Goal: Information Seeking & Learning: Check status

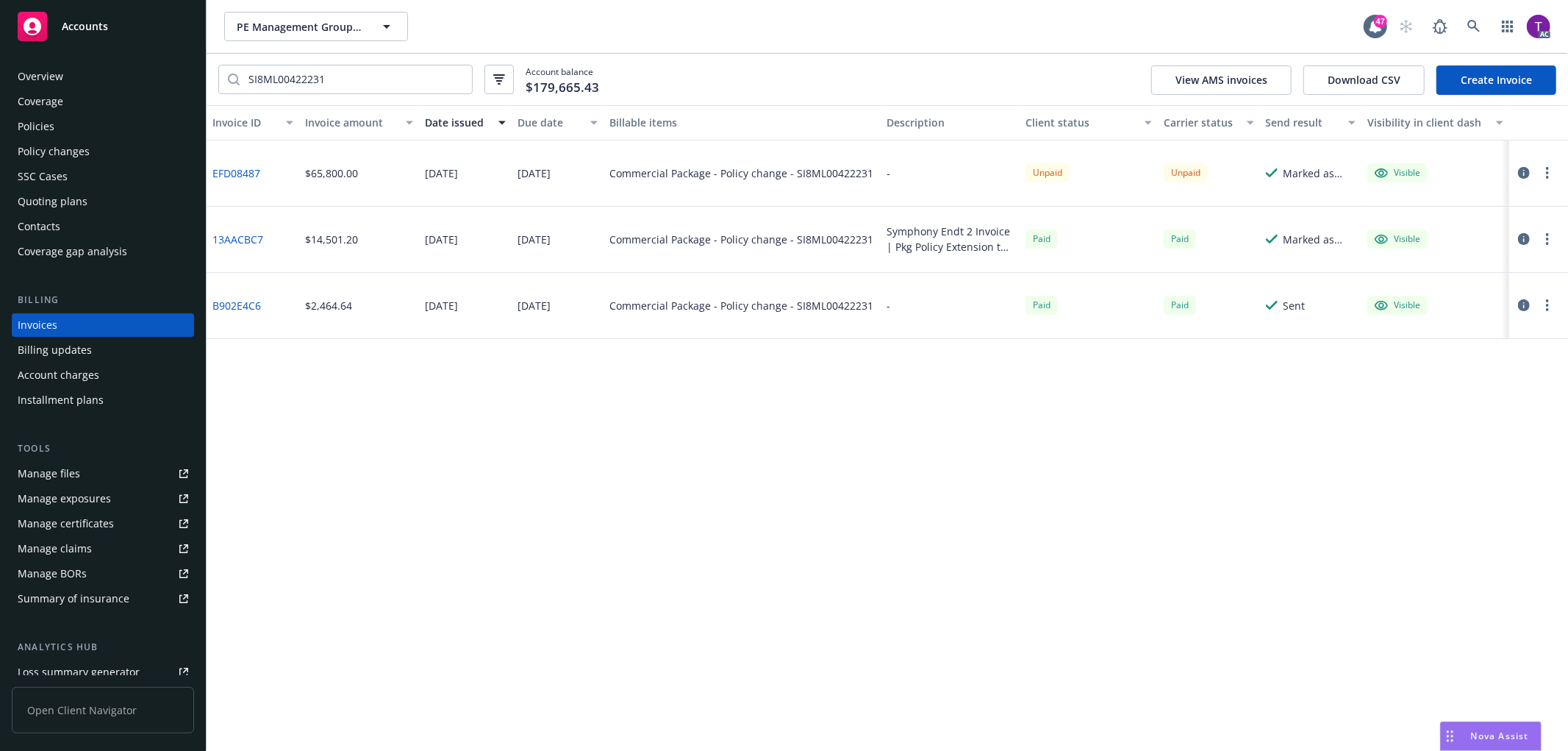
click at [1093, 467] on div "Invoice ID Invoice amount Date issued Due date Billable items Description Clien…" at bounding box center [887, 428] width 1362 height 647
click at [1471, 28] on icon at bounding box center [1474, 26] width 13 height 13
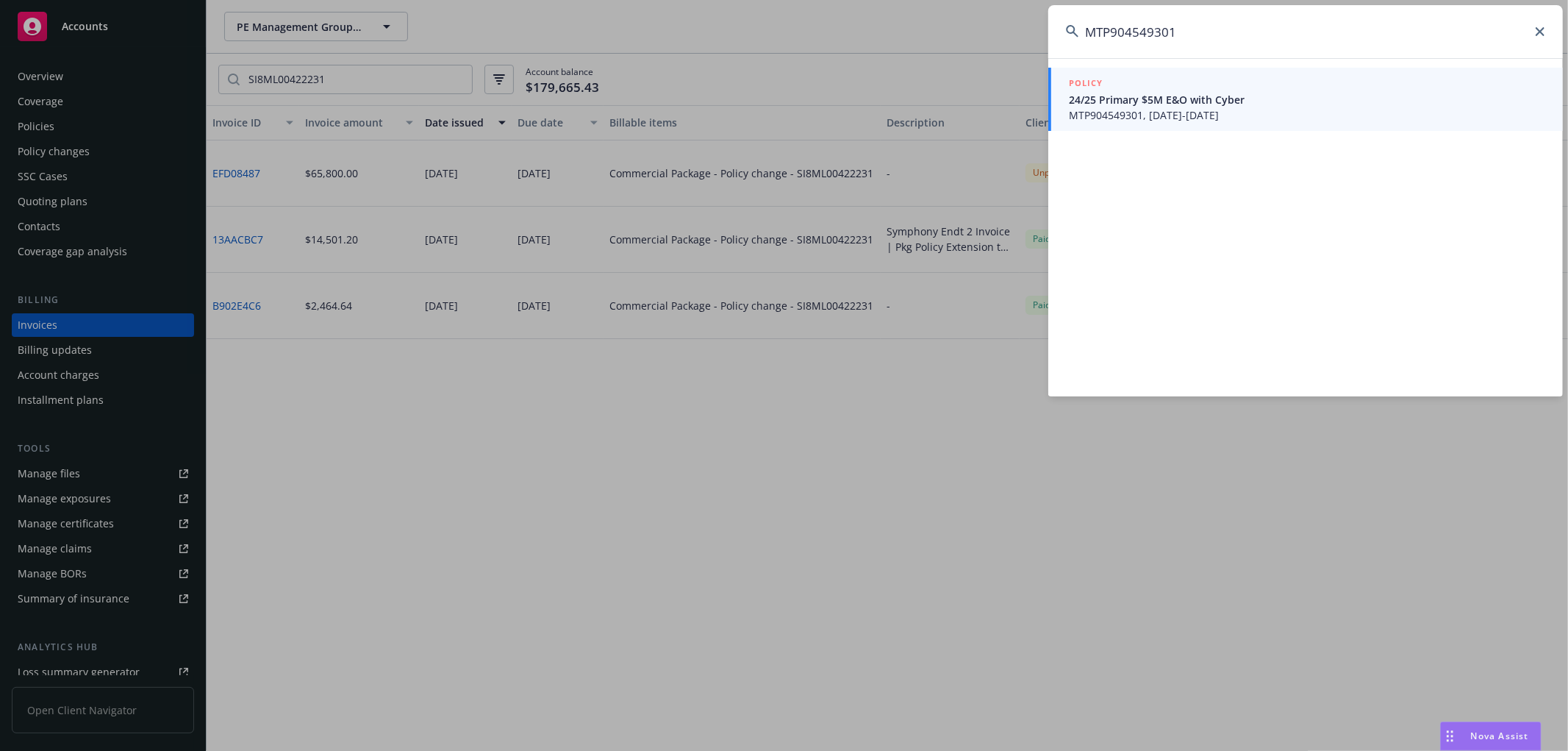
type input "MTP904549301"
click at [1145, 114] on span "MTP904549301, [DATE]-[DATE]" at bounding box center [1307, 115] width 477 height 15
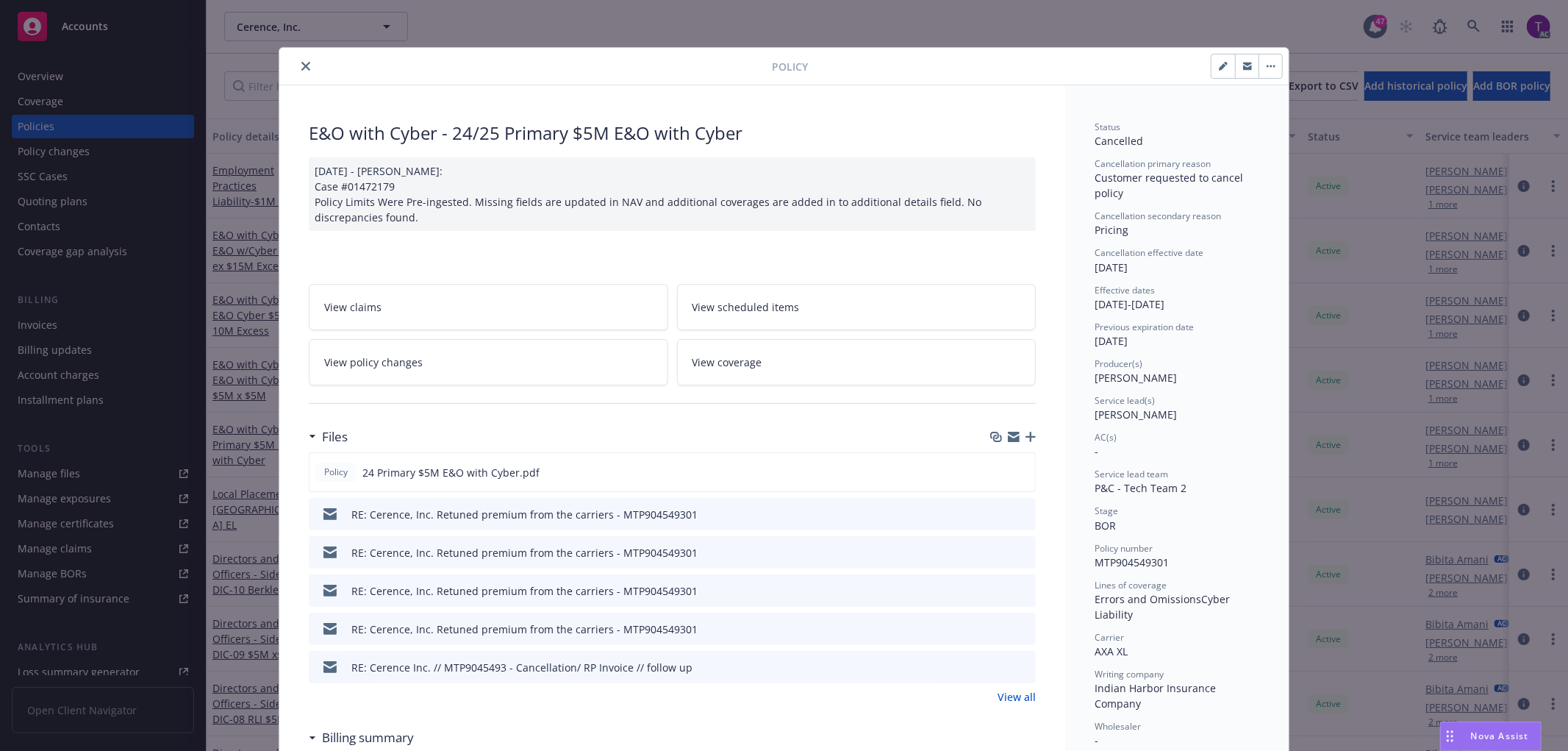
click at [297, 59] on button "close" at bounding box center [306, 66] width 18 height 18
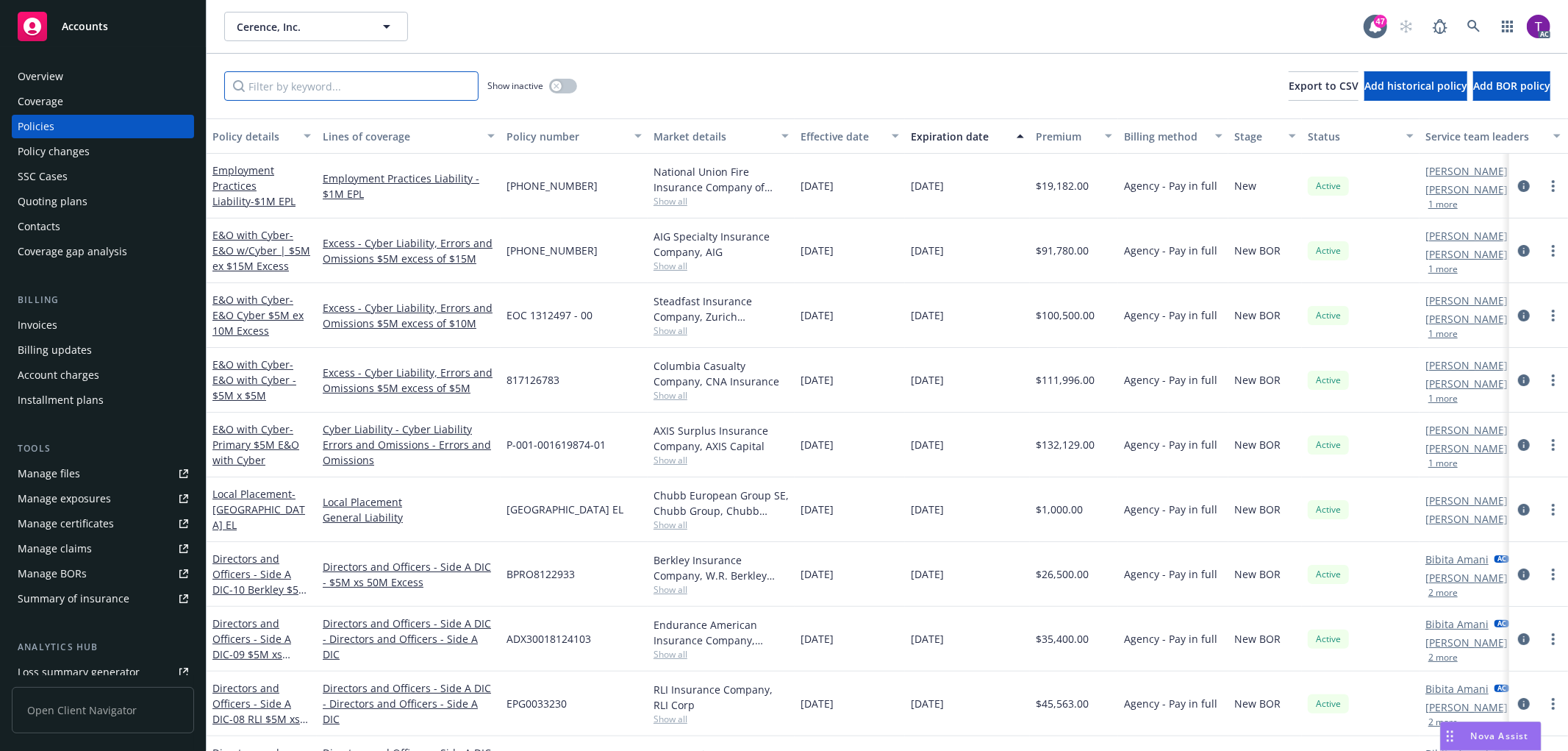
click at [275, 83] on input "Filter by keyword..." at bounding box center [351, 86] width 254 height 29
paste input "MTP904549301"
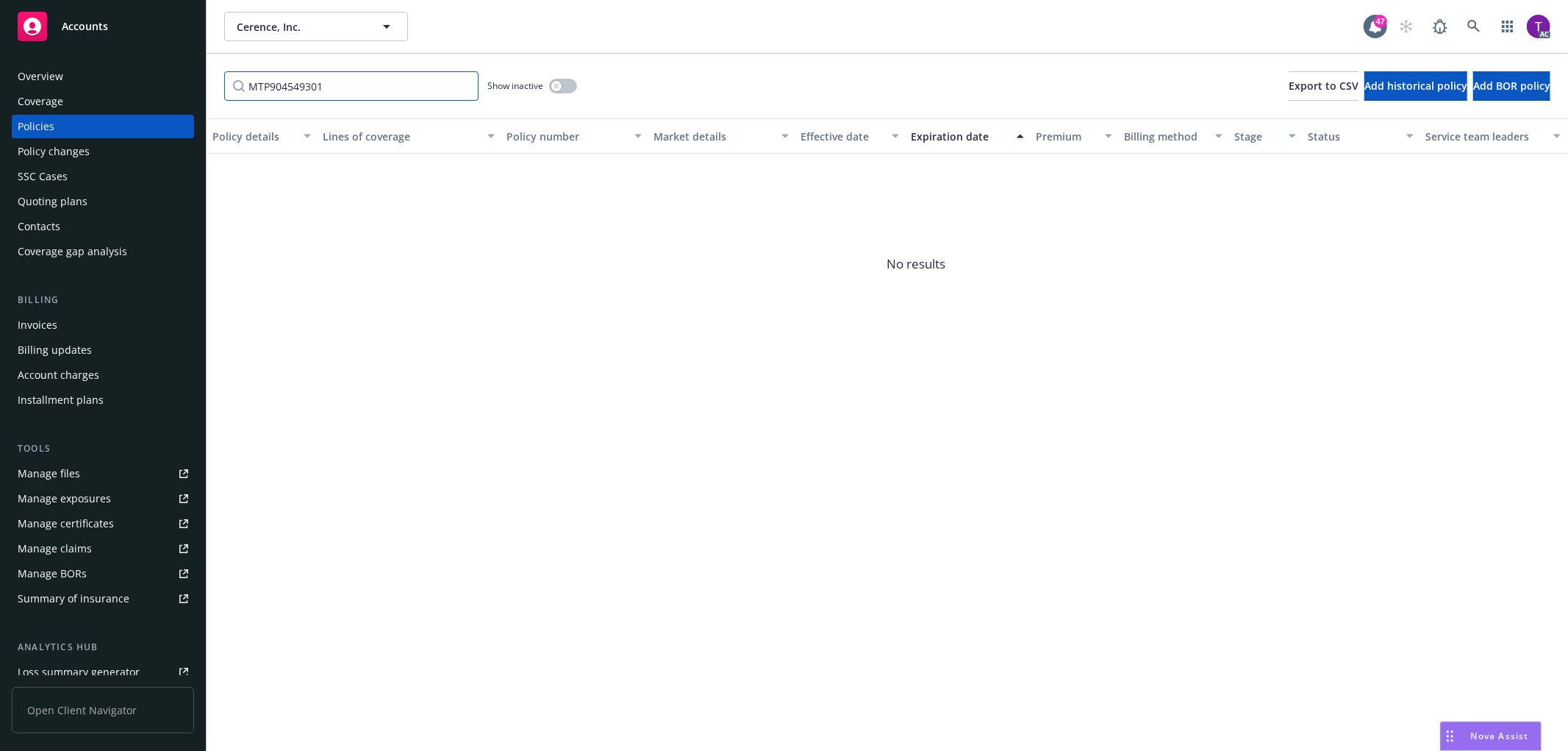
type input "MTP904549301"
click at [61, 326] on div "Invoices" at bounding box center [103, 325] width 171 height 23
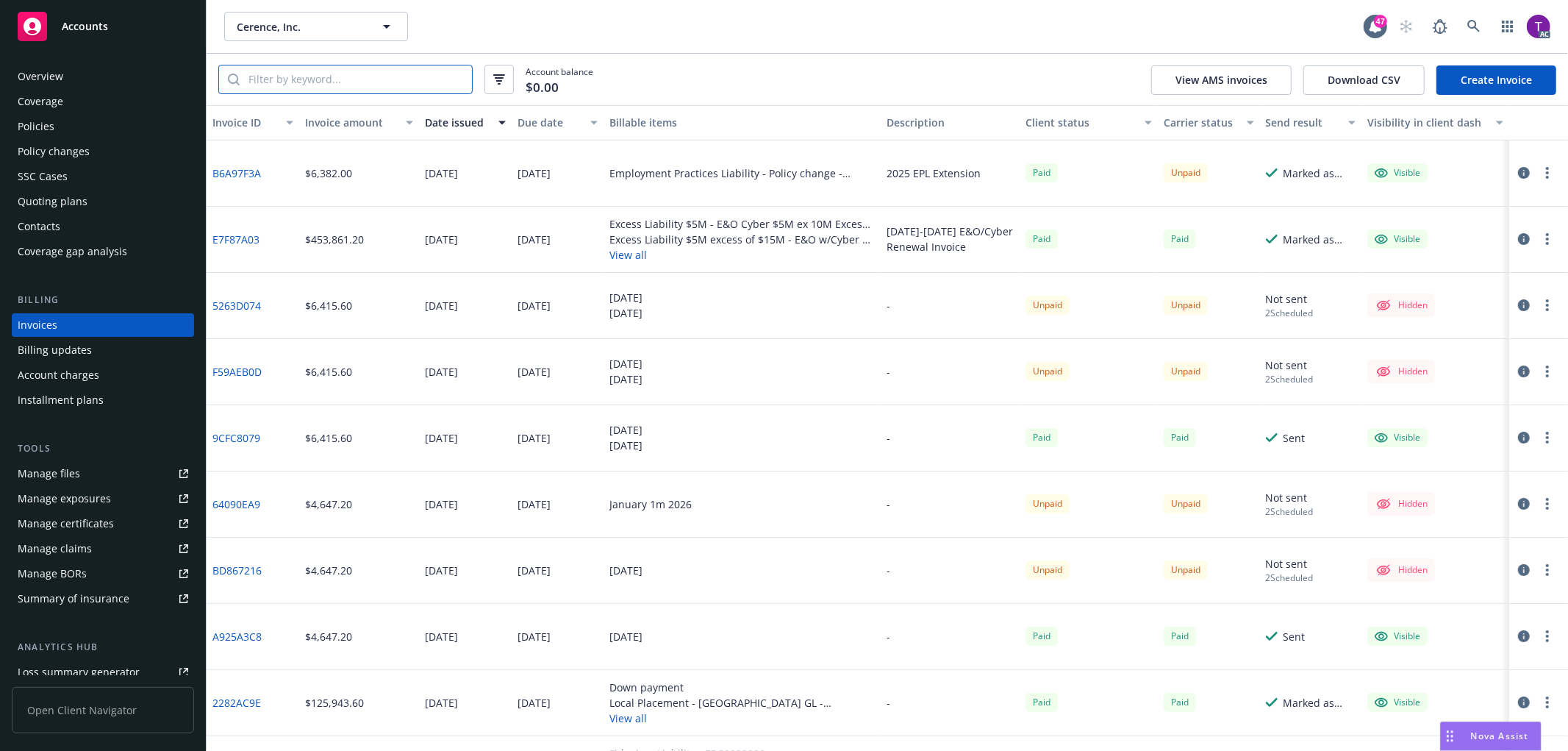
click at [320, 76] on input "search" at bounding box center [355, 80] width 232 height 28
paste input "MTP904549301"
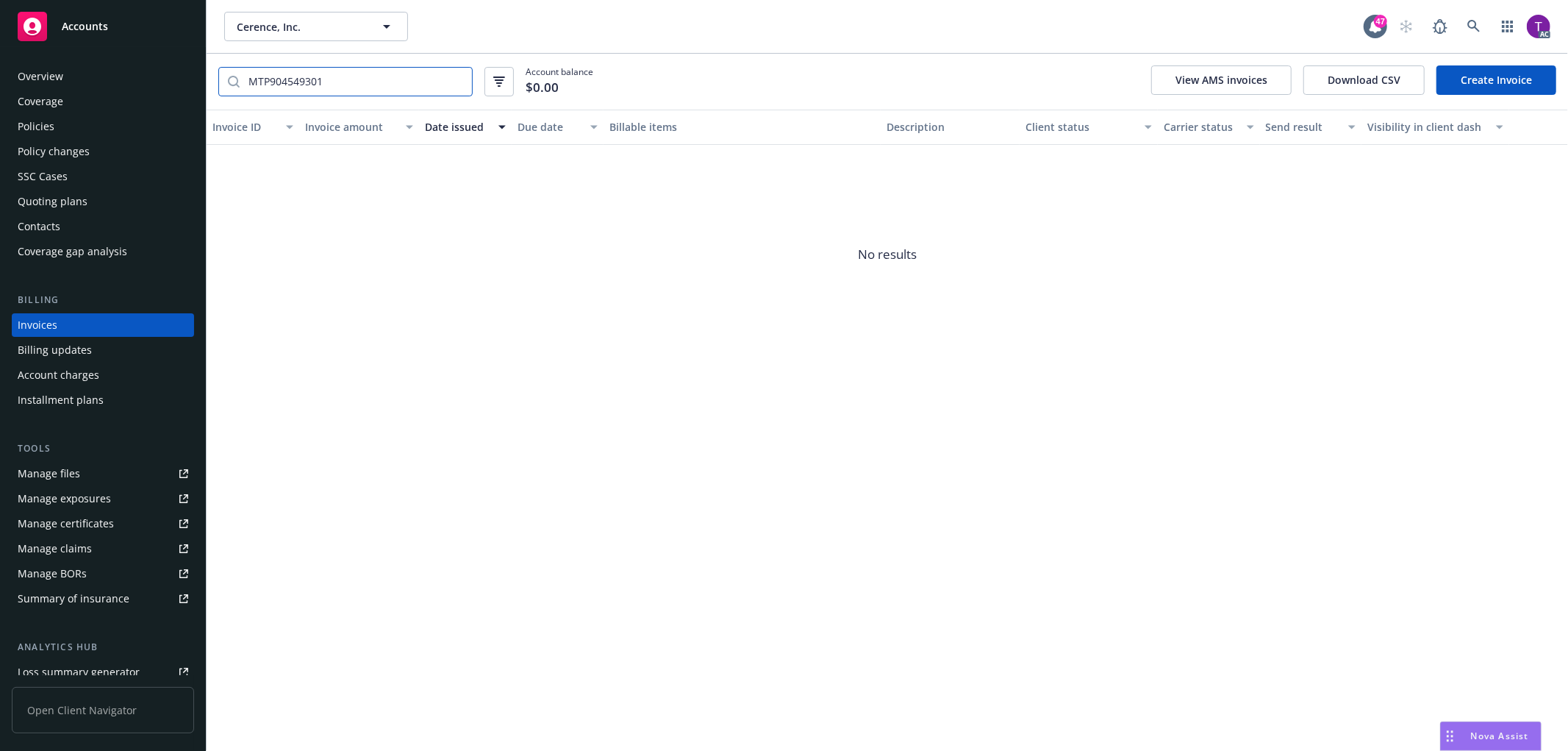
type input "MTP904549301"
click at [680, 506] on div "Cerence, Inc. Cerence, Inc. 47 AC MTP904549301 Account balance $0.00 View AMS i…" at bounding box center [887, 376] width 1362 height 751
click at [1475, 18] on link at bounding box center [1475, 26] width 29 height 29
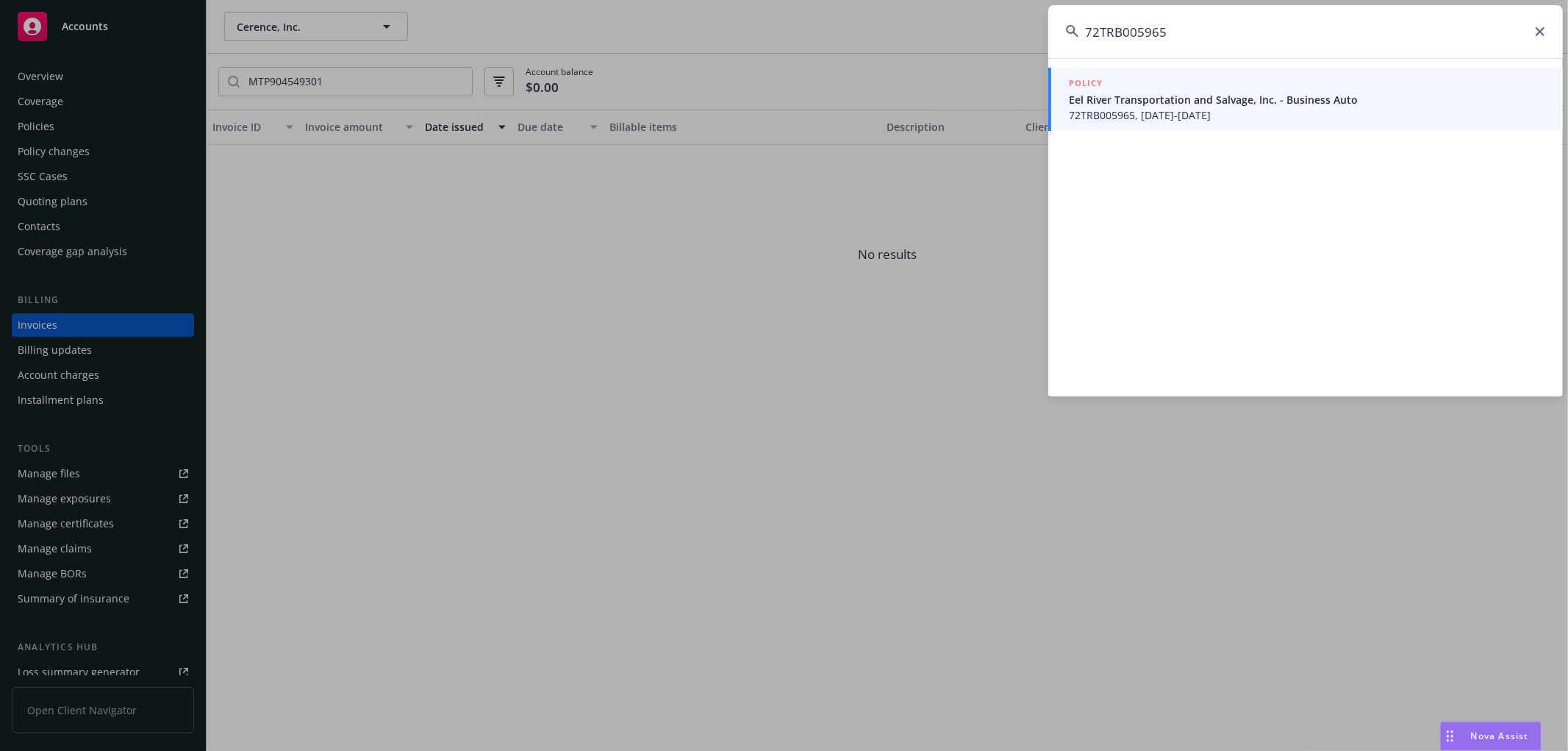
type input "72TRB005965"
click at [1084, 103] on span "Eel River Transportation and Salvage, Inc. - Business Auto" at bounding box center [1307, 100] width 477 height 15
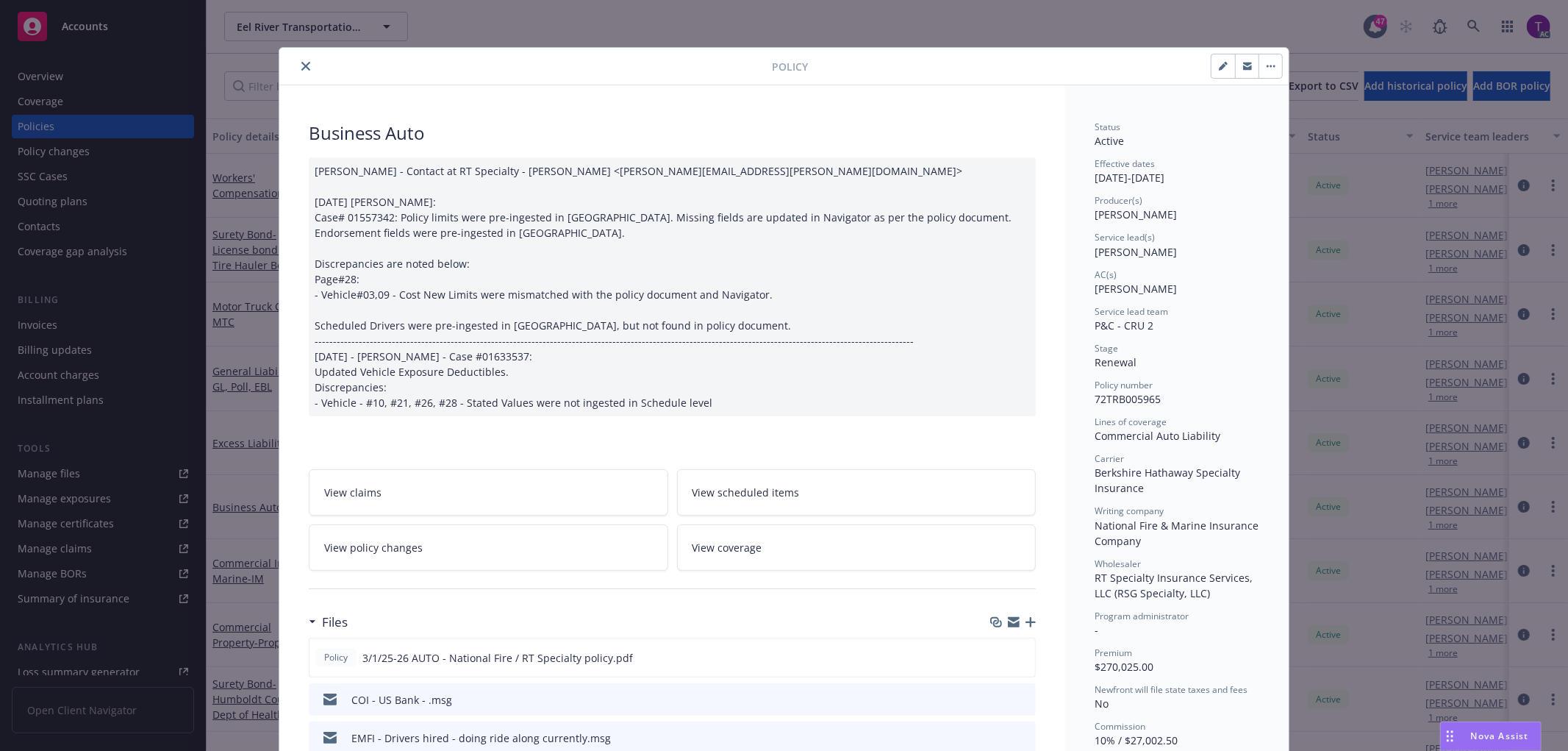
click at [301, 69] on icon "close" at bounding box center [305, 66] width 8 height 8
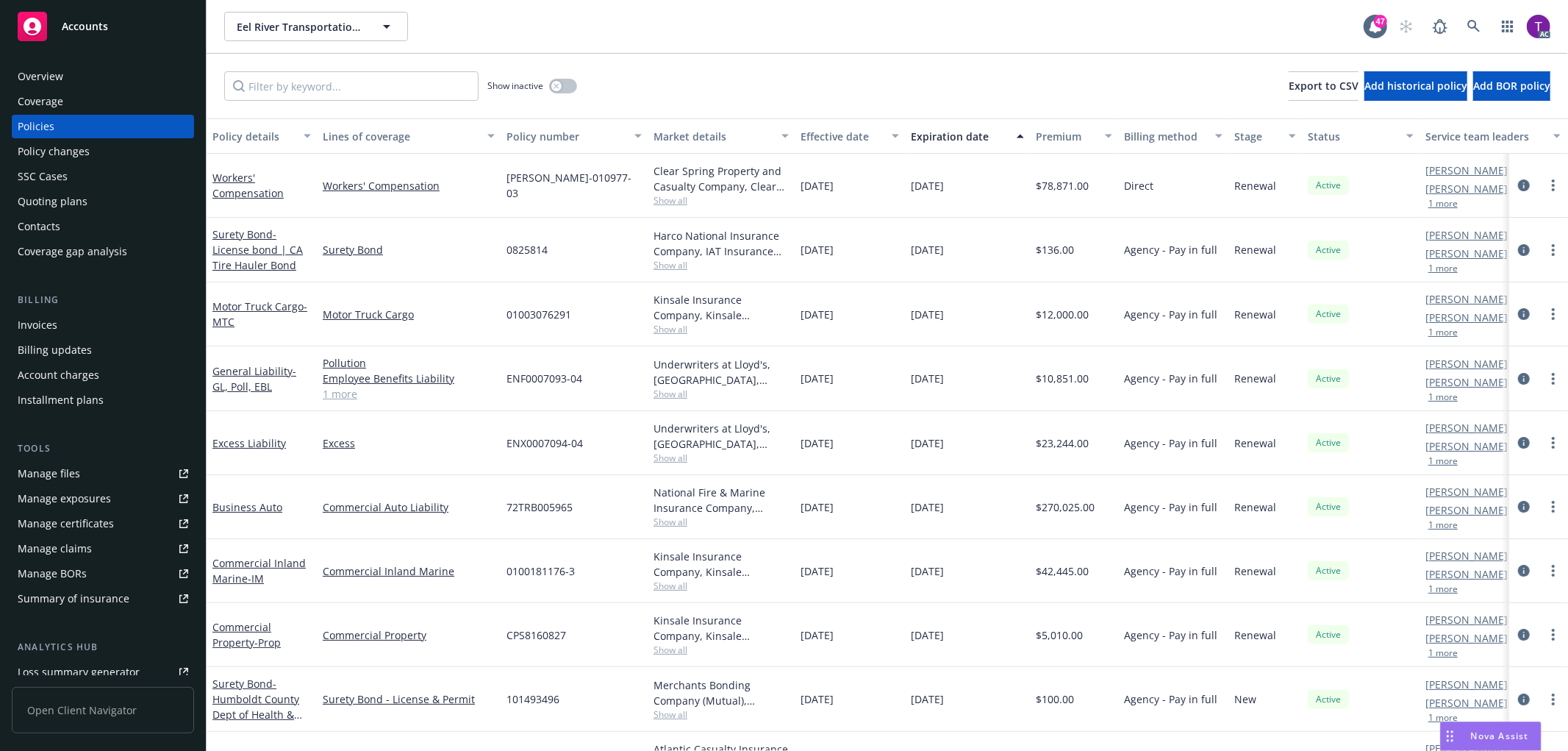
click at [46, 326] on div "Invoices" at bounding box center [37, 325] width 39 height 23
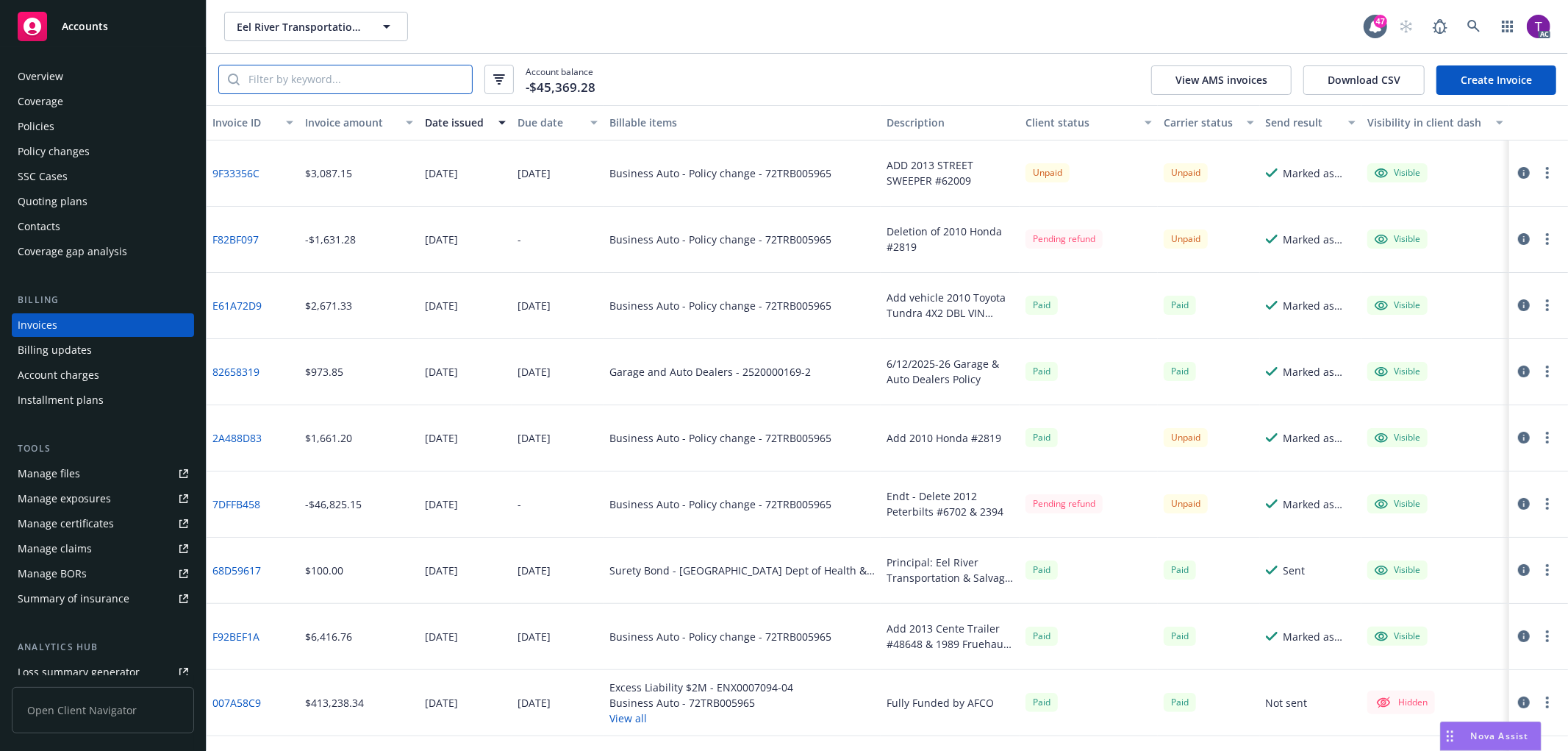
click at [293, 85] on input "search" at bounding box center [355, 80] width 232 height 28
paste input "72TRB005965"
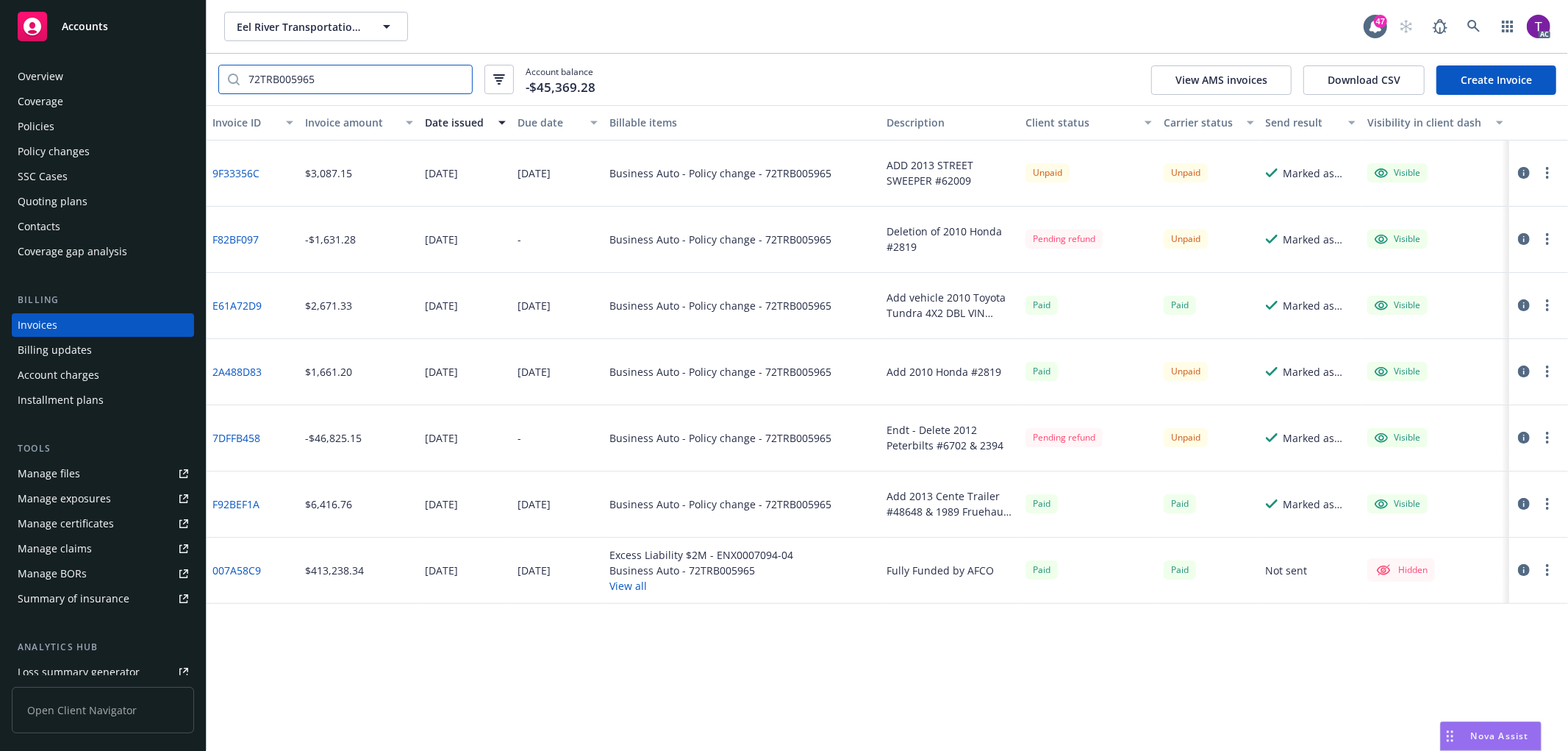
type input "72TRB005965"
click at [354, 121] on div "Invoice amount" at bounding box center [351, 122] width 92 height 15
click at [1520, 299] on icon "button" at bounding box center [1524, 304] width 12 height 12
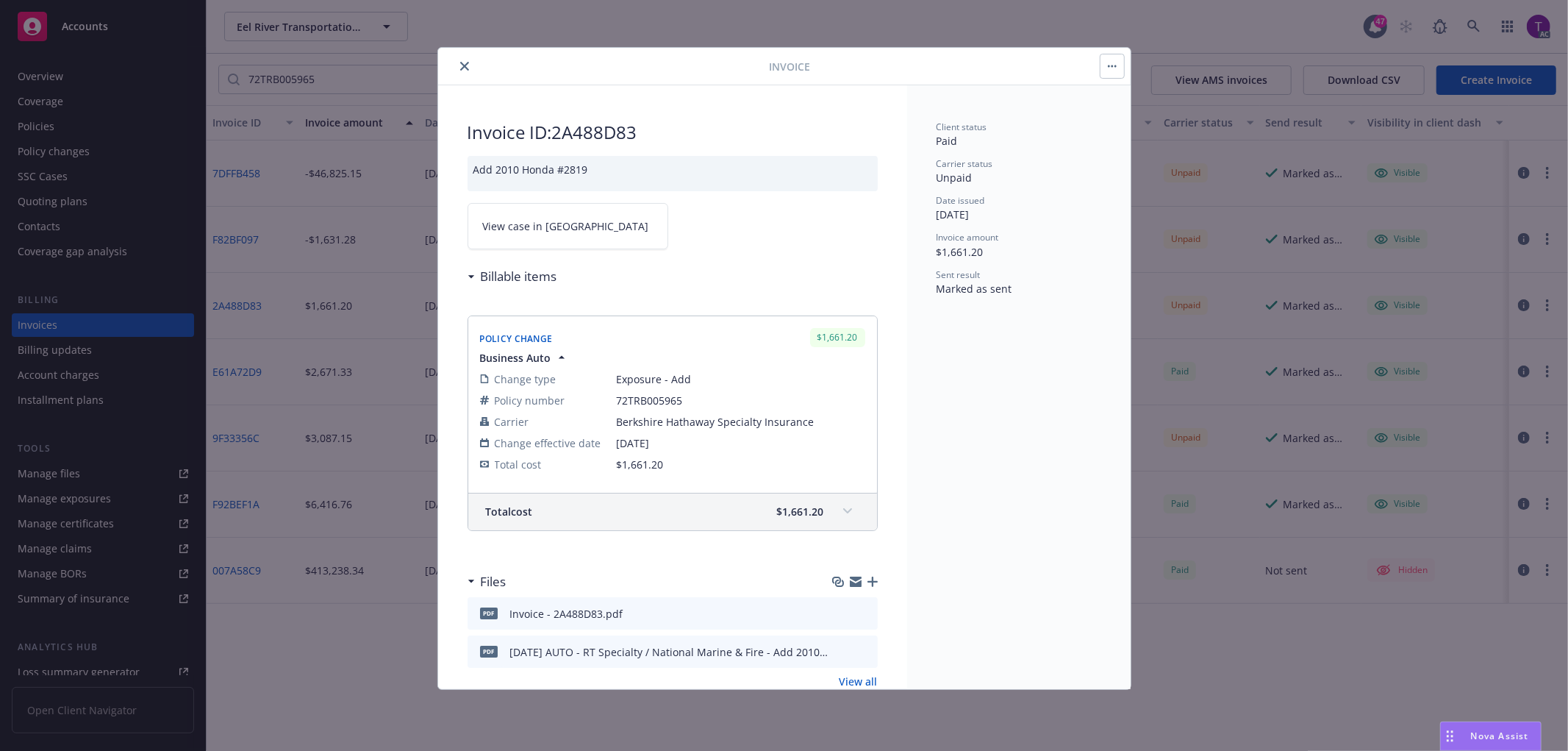
click at [506, 224] on span "View case in [GEOGRAPHIC_DATA]" at bounding box center [565, 226] width 166 height 15
click at [470, 66] on button "close" at bounding box center [464, 66] width 18 height 18
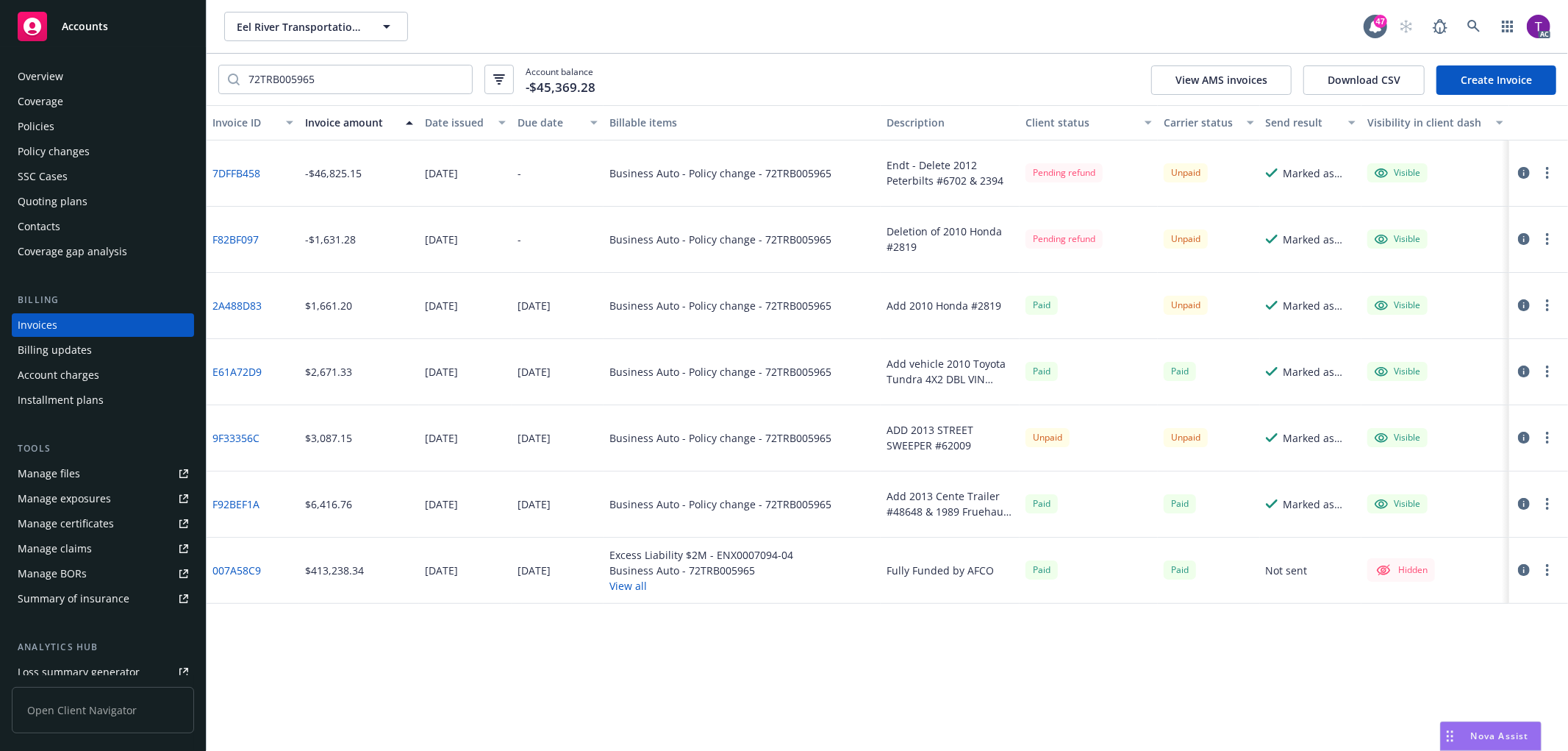
click at [1522, 167] on icon "button" at bounding box center [1524, 172] width 12 height 12
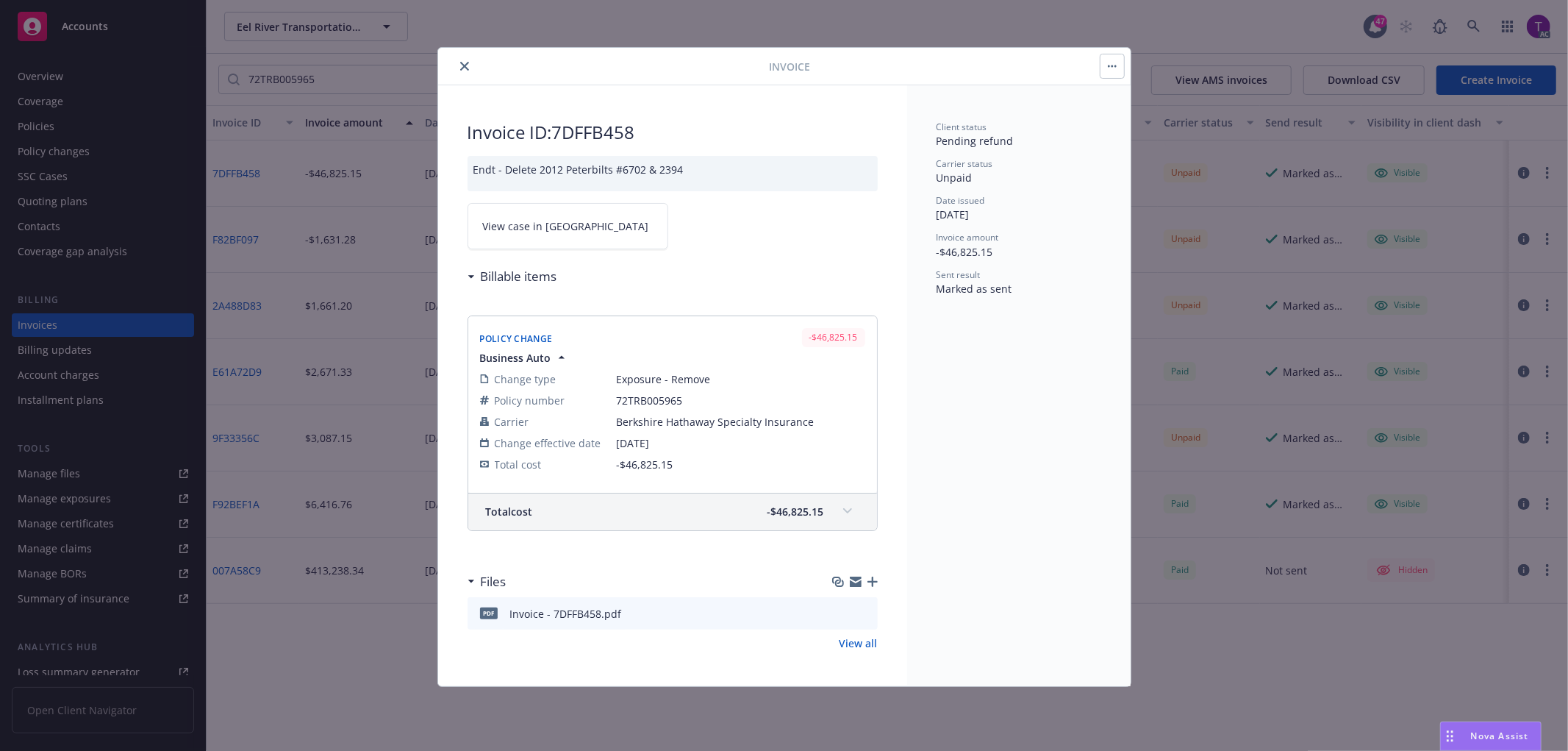
click at [552, 229] on span "View case in [GEOGRAPHIC_DATA]" at bounding box center [565, 226] width 166 height 15
click at [460, 62] on icon "close" at bounding box center [464, 66] width 8 height 8
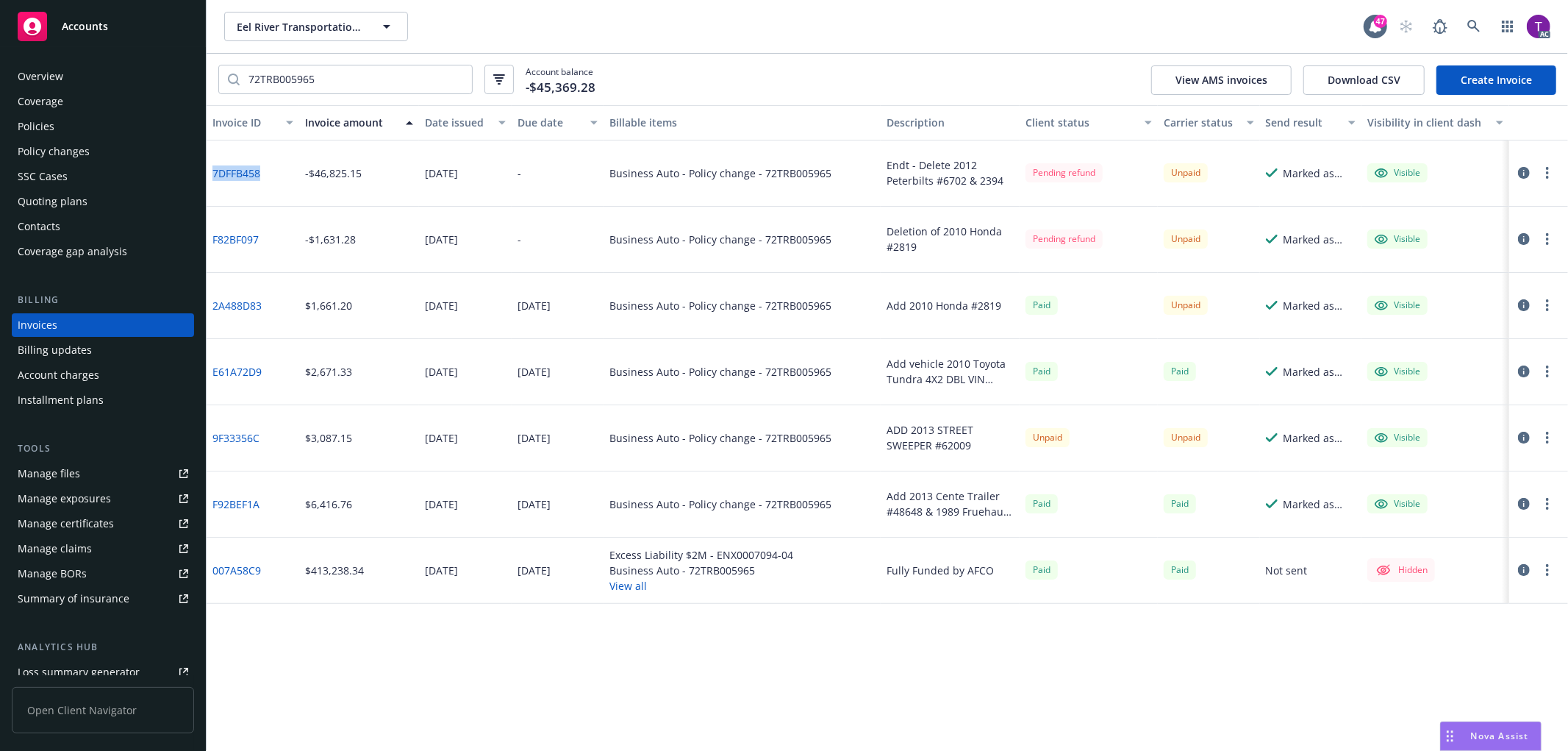
drag, startPoint x: 269, startPoint y: 169, endPoint x: 212, endPoint y: 172, distance: 57.1
click at [212, 172] on div "7DFFB458" at bounding box center [253, 174] width 93 height 66
drag, startPoint x: 273, startPoint y: 243, endPoint x: 210, endPoint y: 237, distance: 63.3
click at [210, 237] on div "F82BF097" at bounding box center [253, 240] width 93 height 66
copy link "F82BF097"
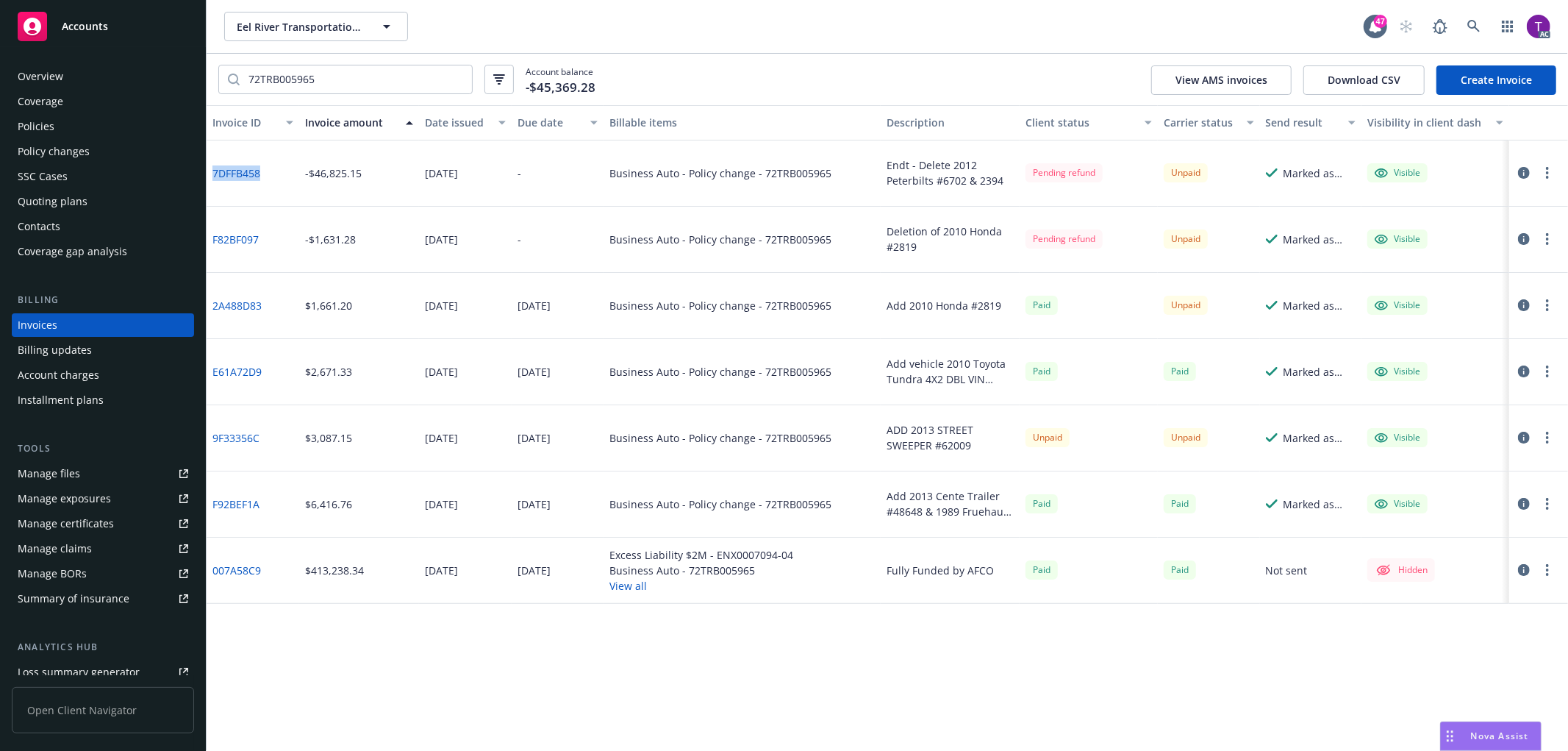
drag, startPoint x: 263, startPoint y: 168, endPoint x: 214, endPoint y: 171, distance: 49.1
click at [214, 171] on div "7DFFB458" at bounding box center [253, 174] width 93 height 66
copy link "7DFFB458"
click at [1524, 238] on icon "button" at bounding box center [1524, 239] width 12 height 12
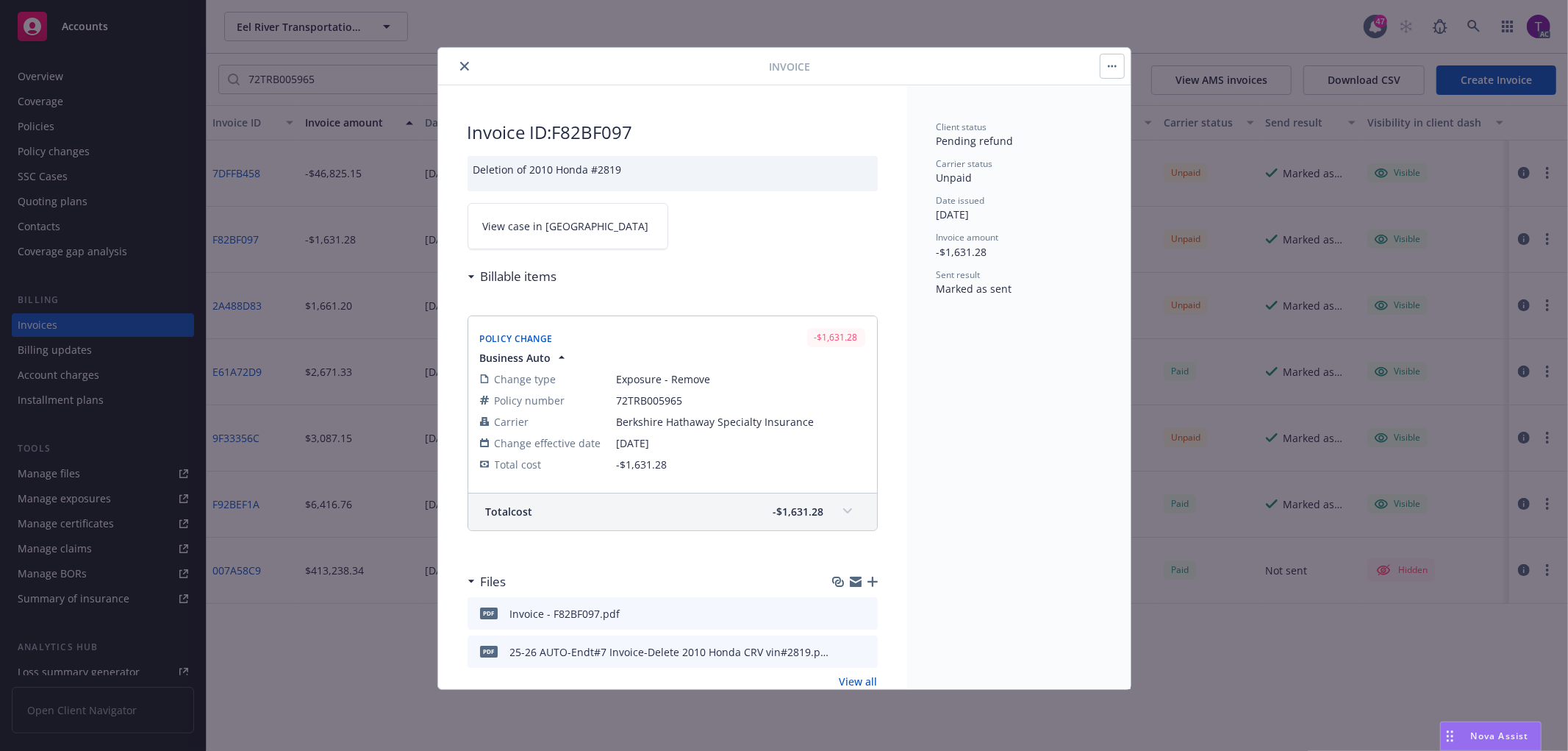
click at [500, 223] on span "View case in [GEOGRAPHIC_DATA]" at bounding box center [565, 226] width 166 height 15
click at [458, 61] on button "close" at bounding box center [464, 66] width 18 height 18
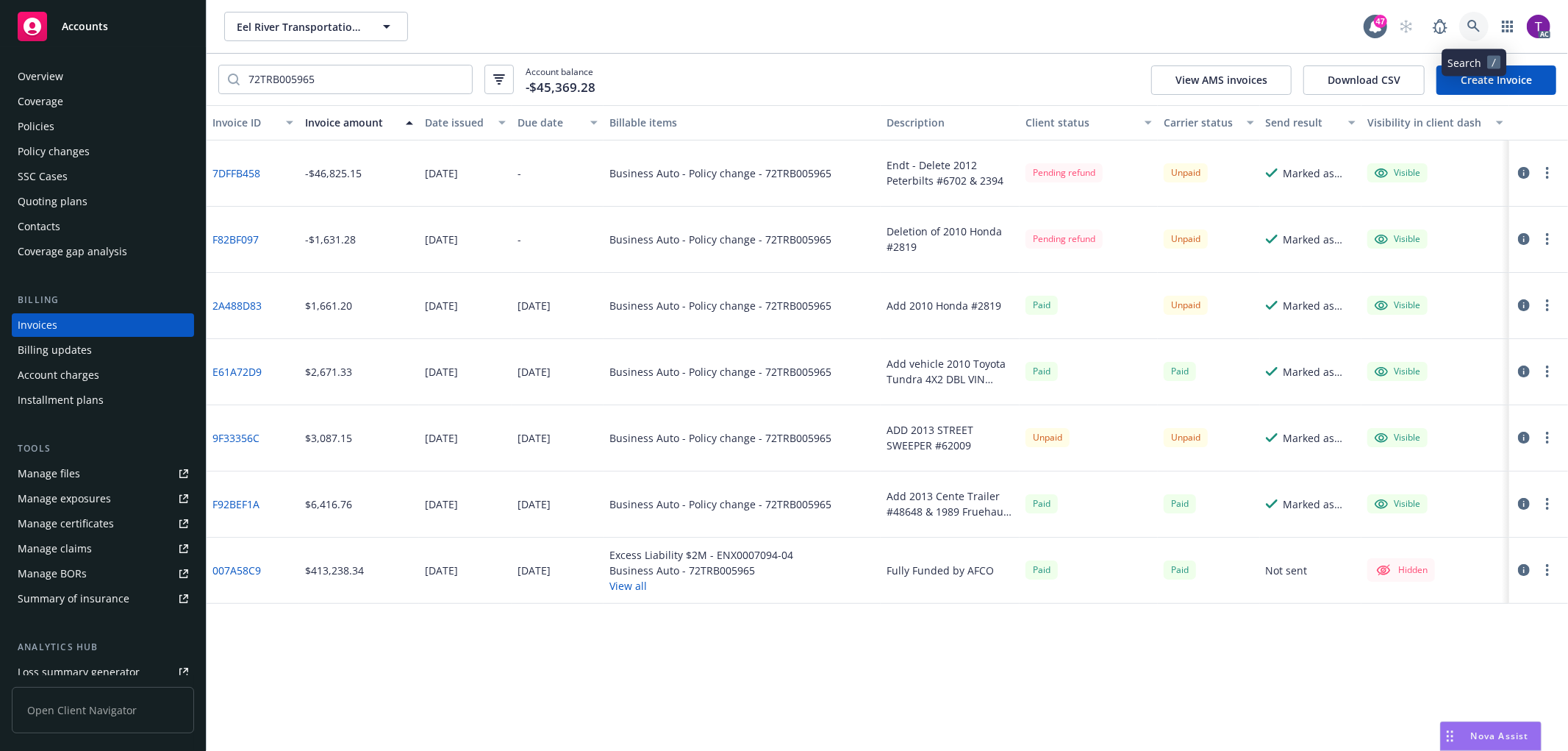
click at [1479, 25] on icon at bounding box center [1474, 26] width 13 height 13
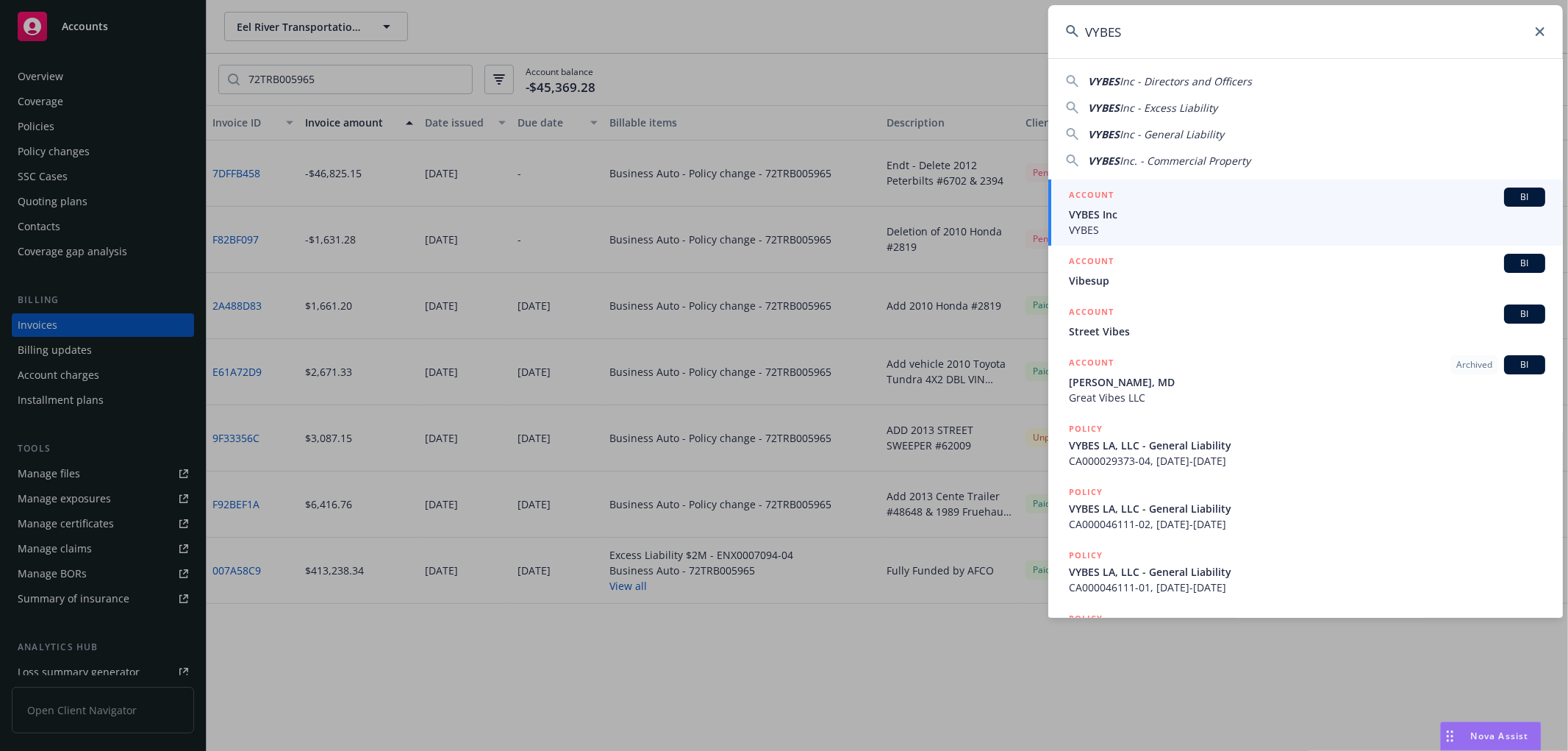
type input "VYBES"
click at [1137, 203] on div "ACCOUNT BI" at bounding box center [1307, 197] width 477 height 19
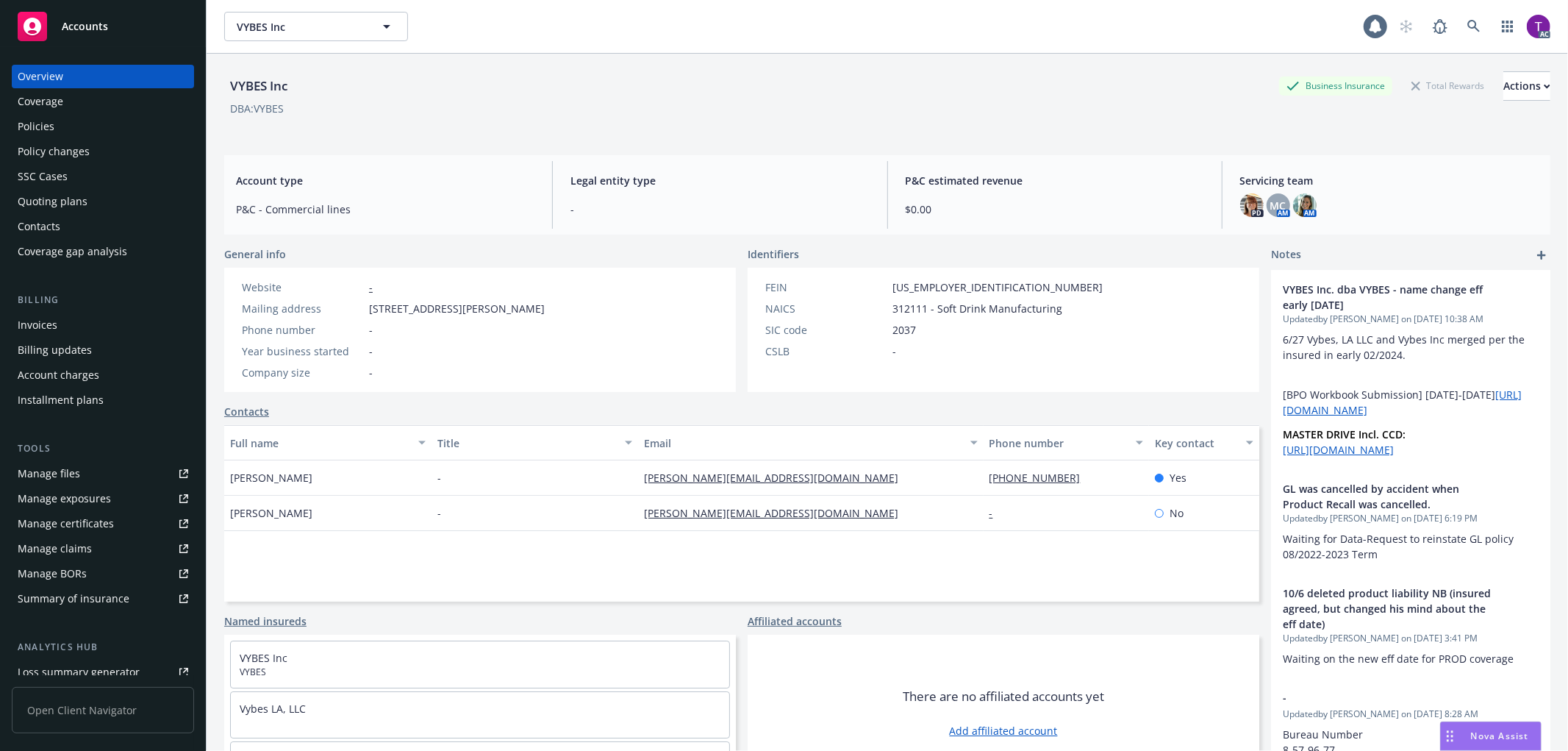
click at [62, 317] on div "Invoices" at bounding box center [103, 325] width 171 height 23
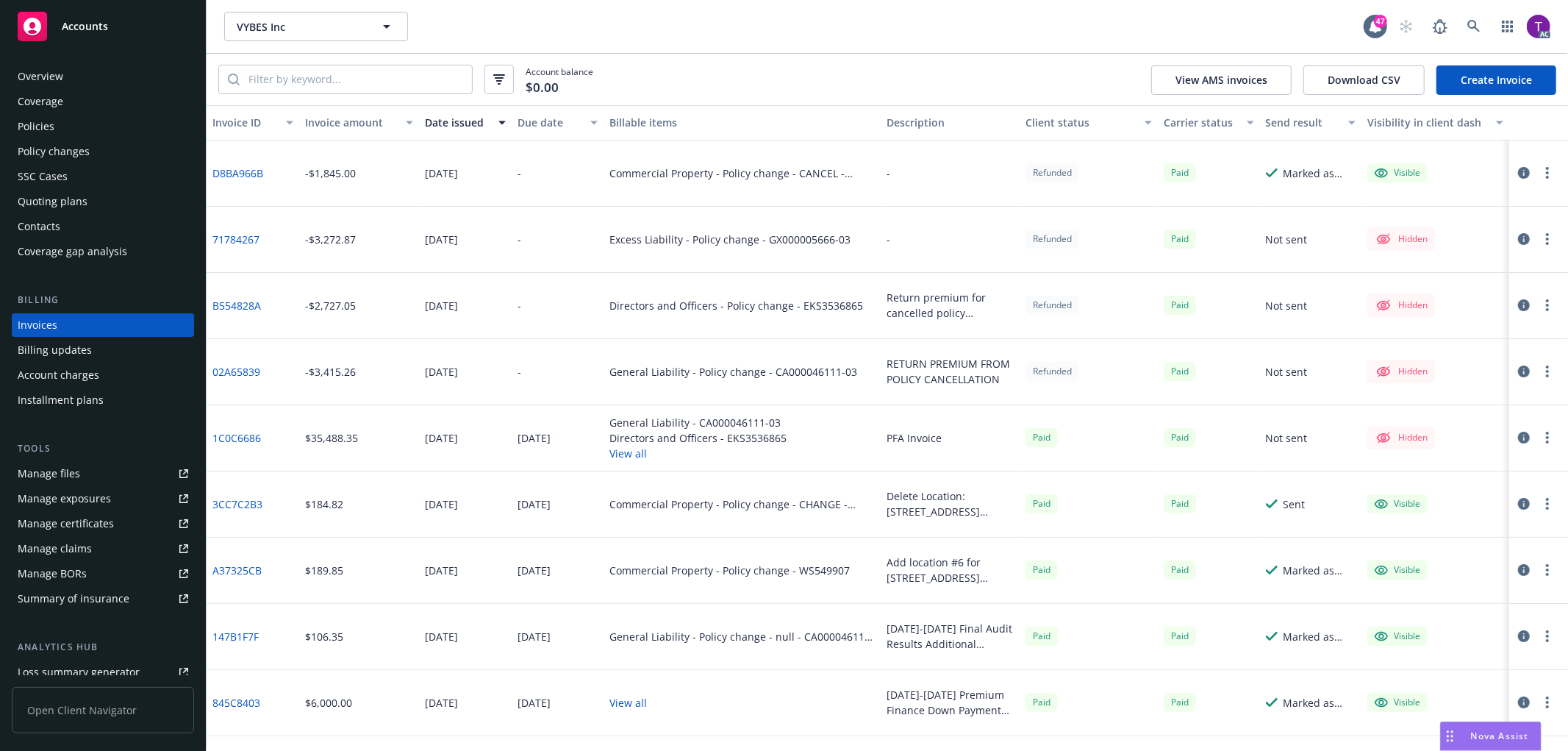
click at [347, 133] on button "Invoice amount" at bounding box center [358, 123] width 120 height 36
click at [331, 116] on div "Invoice amount" at bounding box center [351, 122] width 92 height 15
